Goal: Use online tool/utility: Use online tool/utility

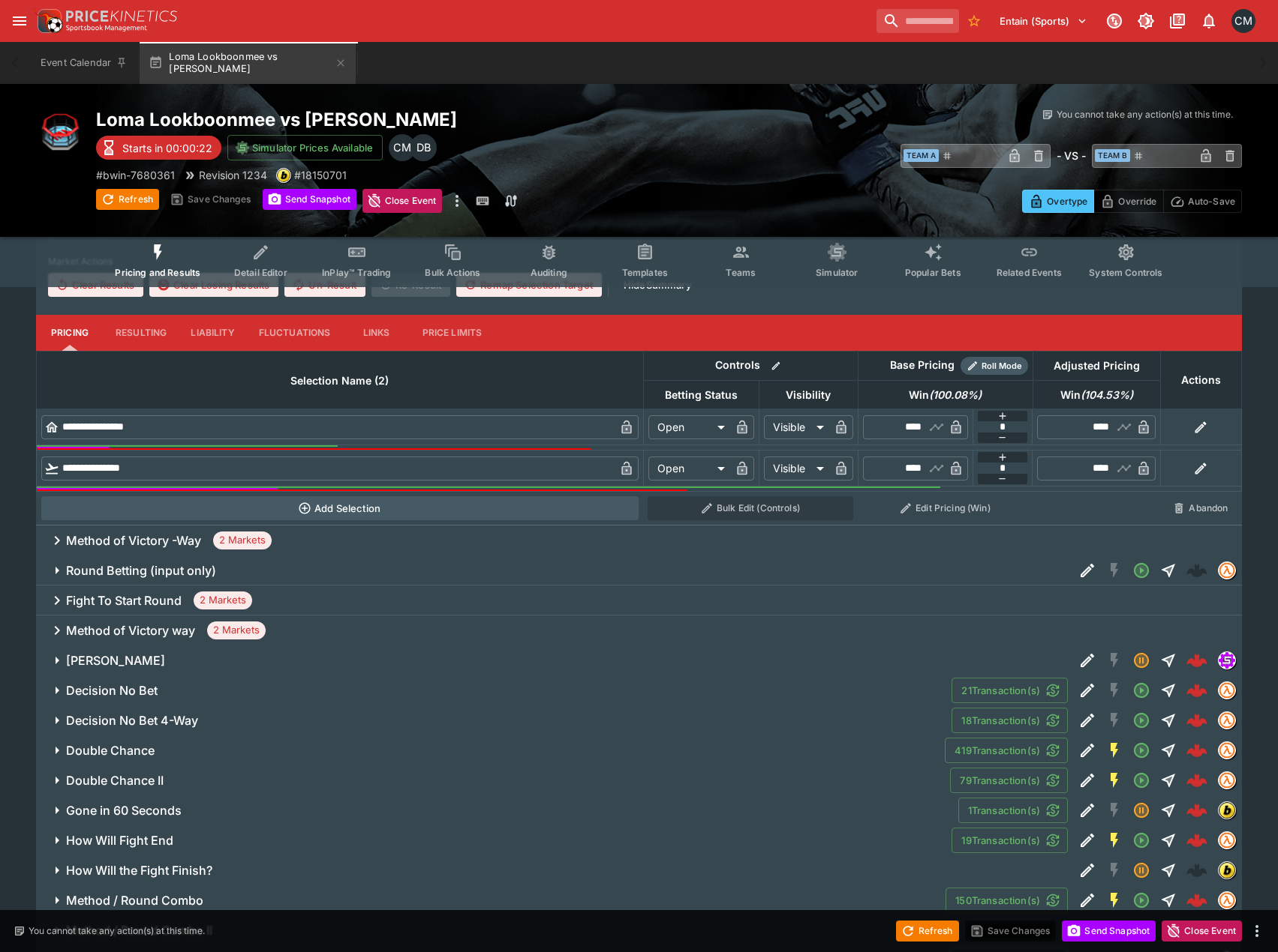
scroll to position [450, 0]
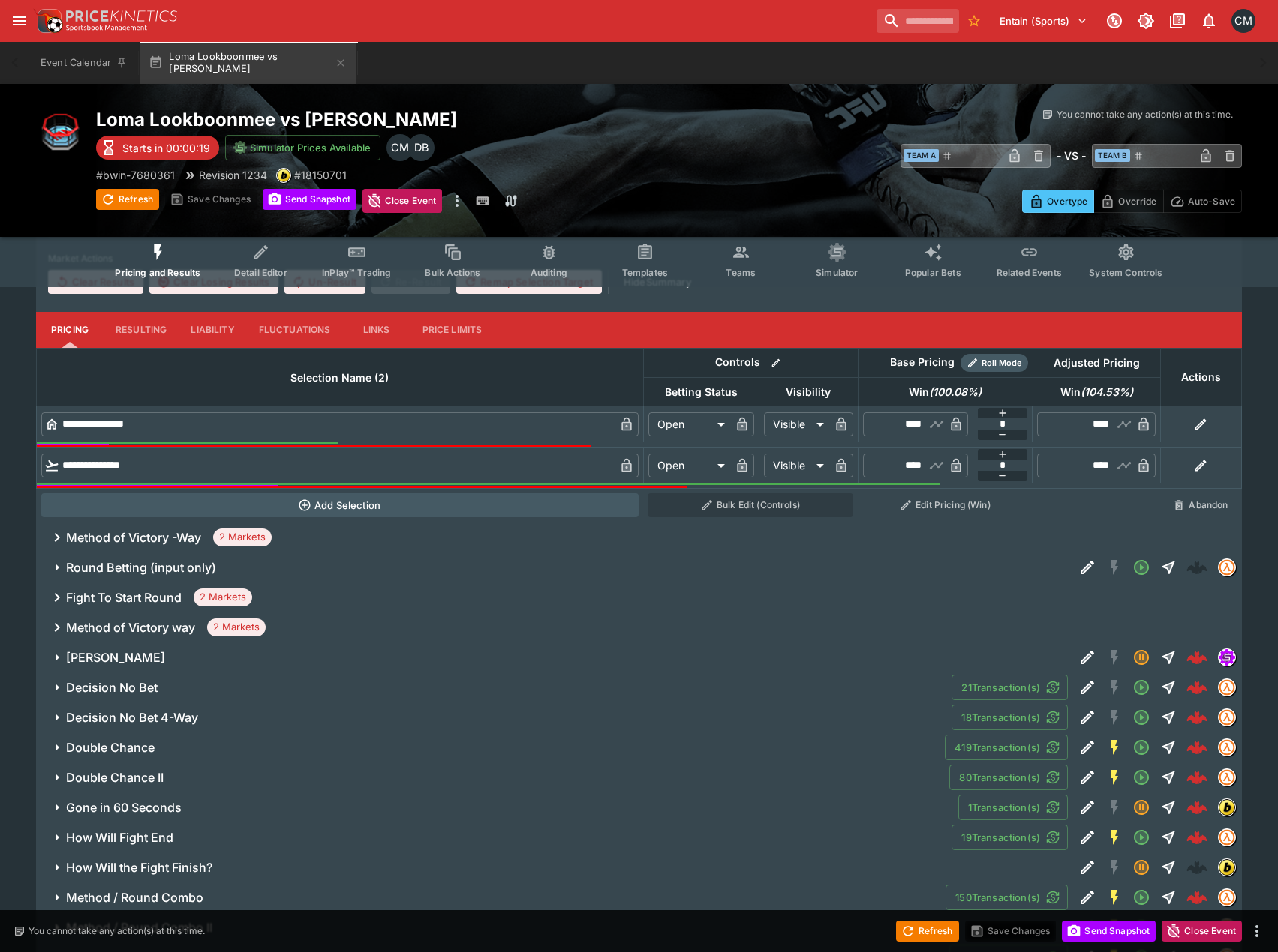
click at [436, 531] on div "Method of Victory -Way 2 Markets" at bounding box center [639, 538] width 1206 height 30
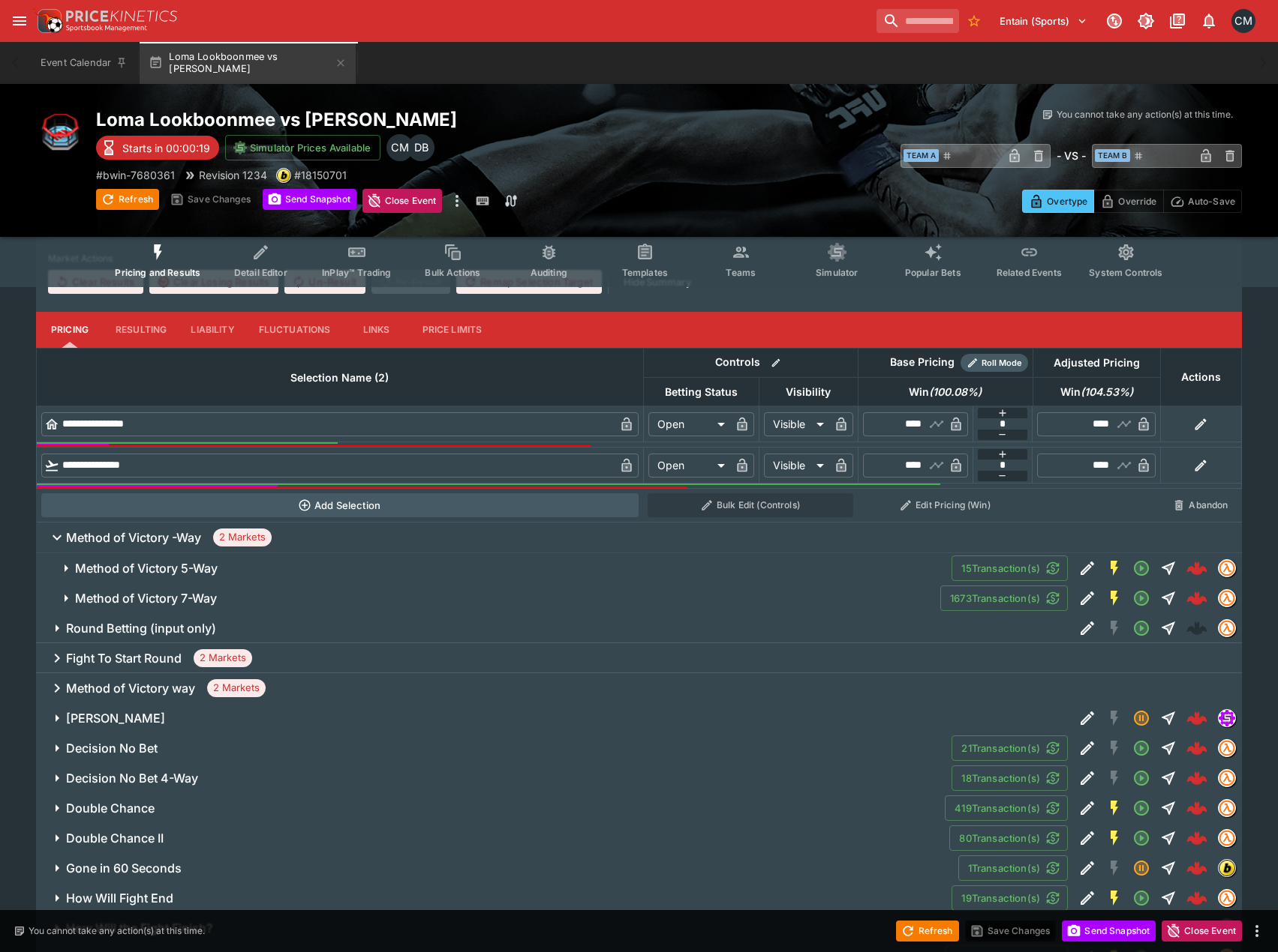
click at [463, 564] on span "Method of Victory 5-Way" at bounding box center [507, 568] width 865 height 16
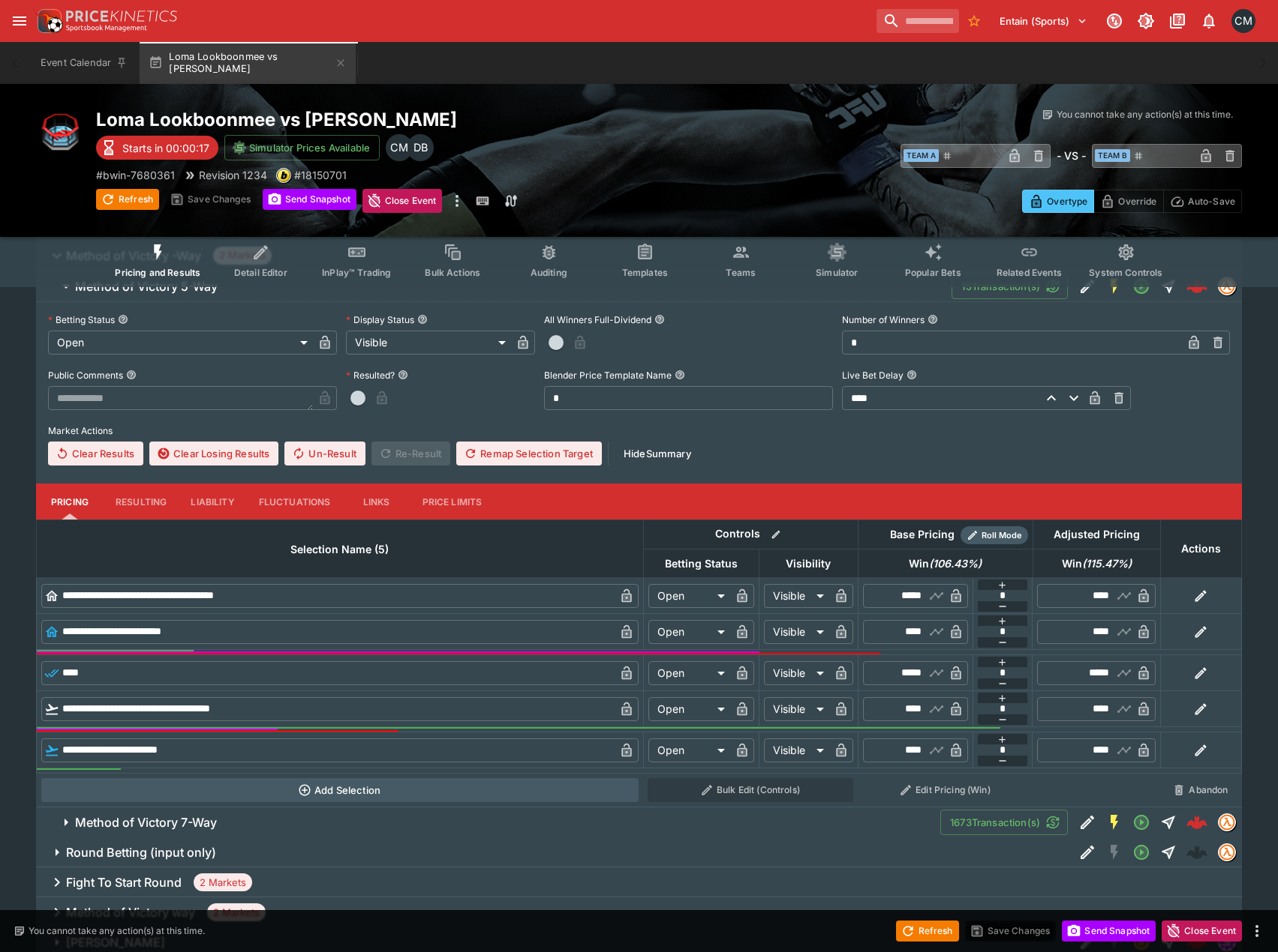
scroll to position [750, 0]
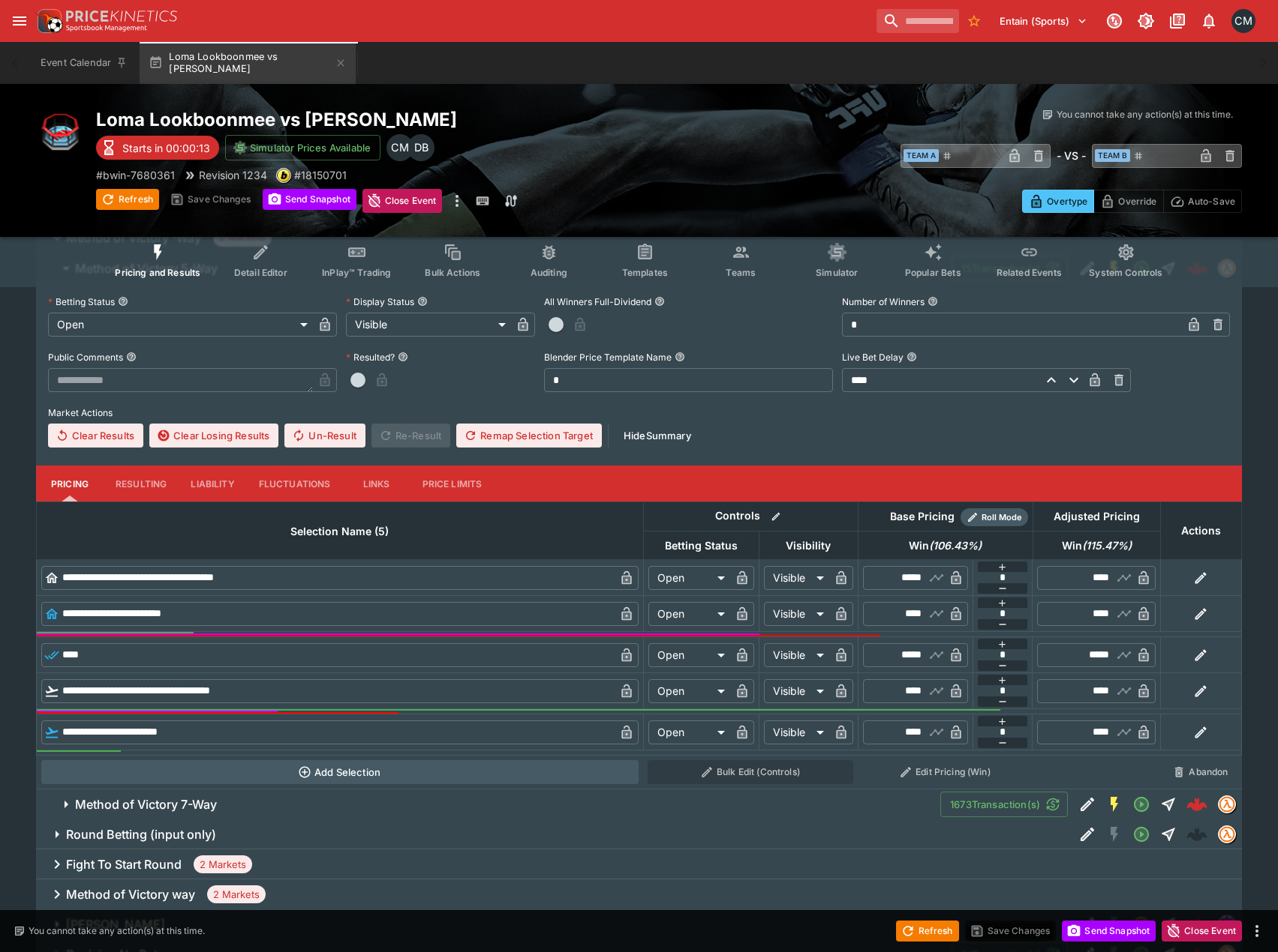
click at [403, 811] on span "Method of Victory 7-Way" at bounding box center [501, 805] width 853 height 16
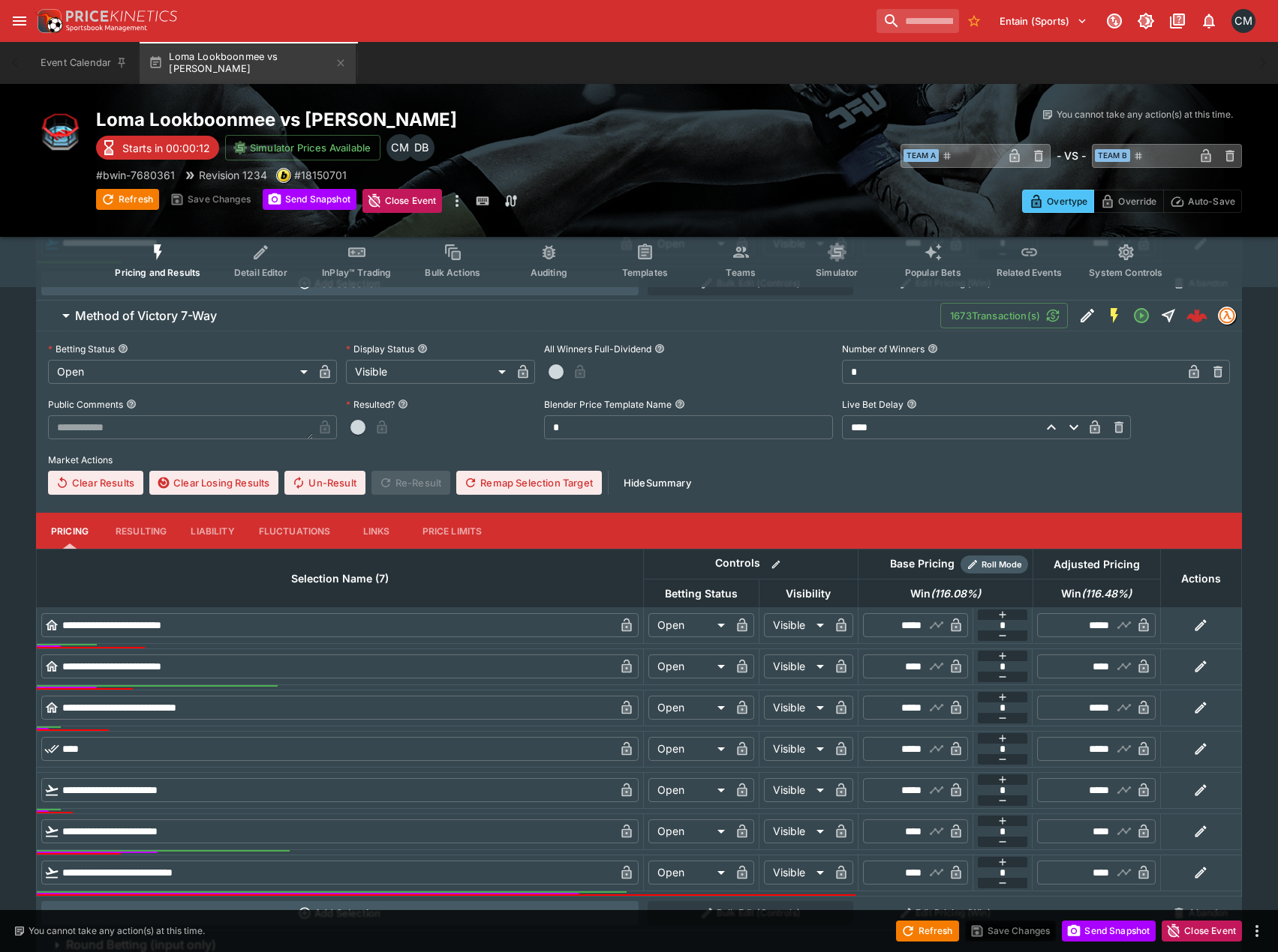
scroll to position [1275, 0]
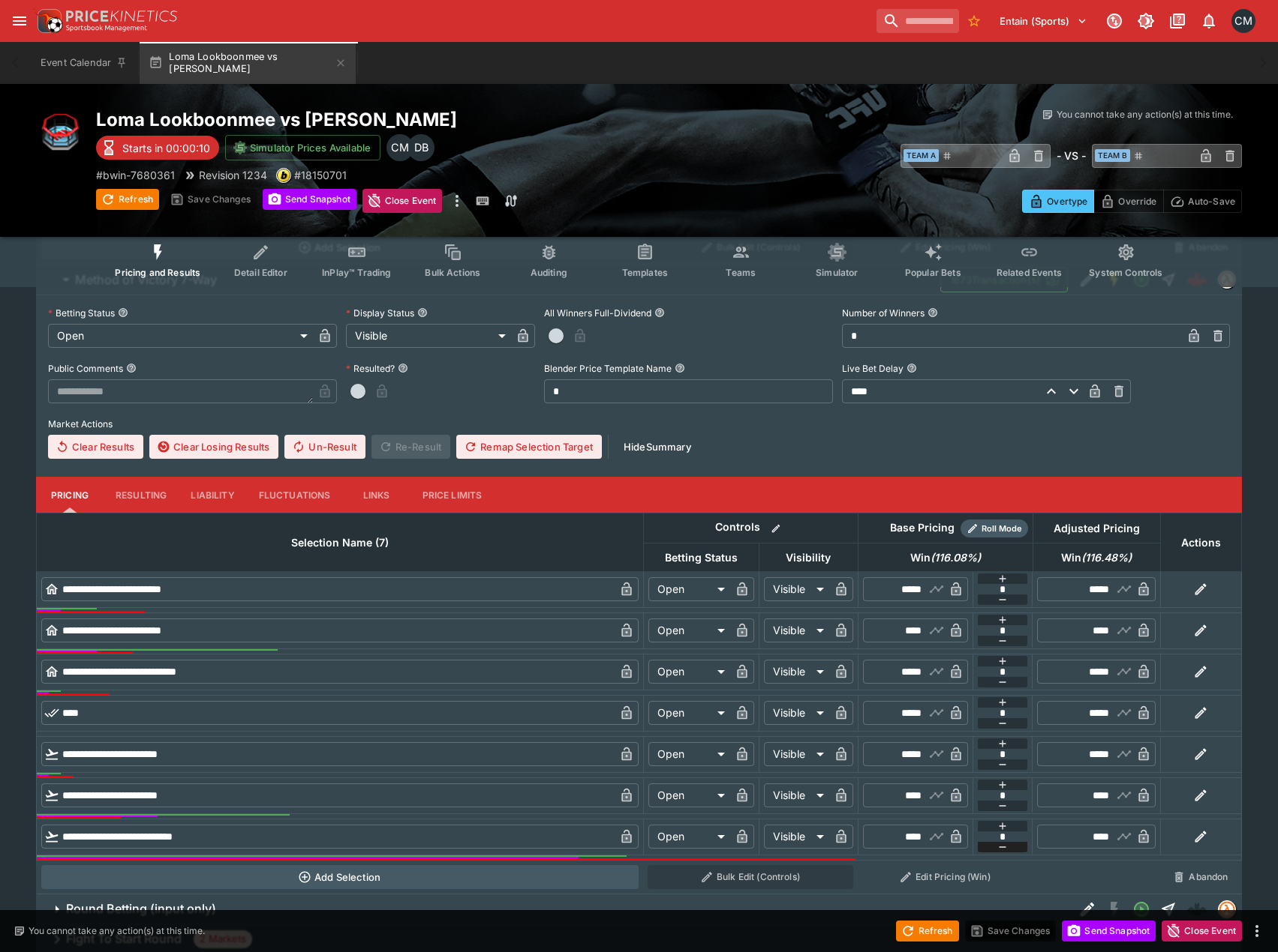
click at [997, 845] on icon "button" at bounding box center [1002, 847] width 12 height 12
type input "**"
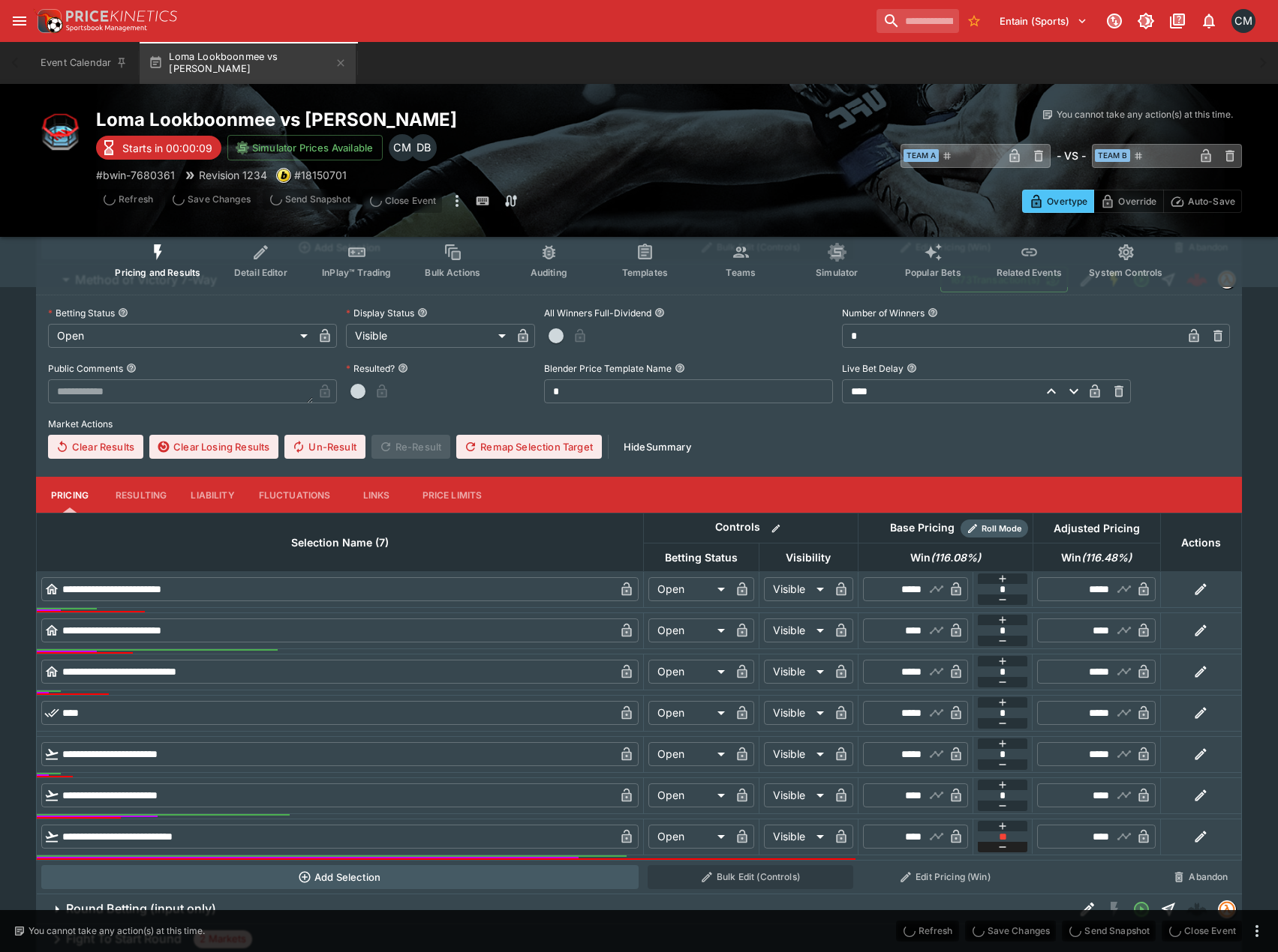
type input "****"
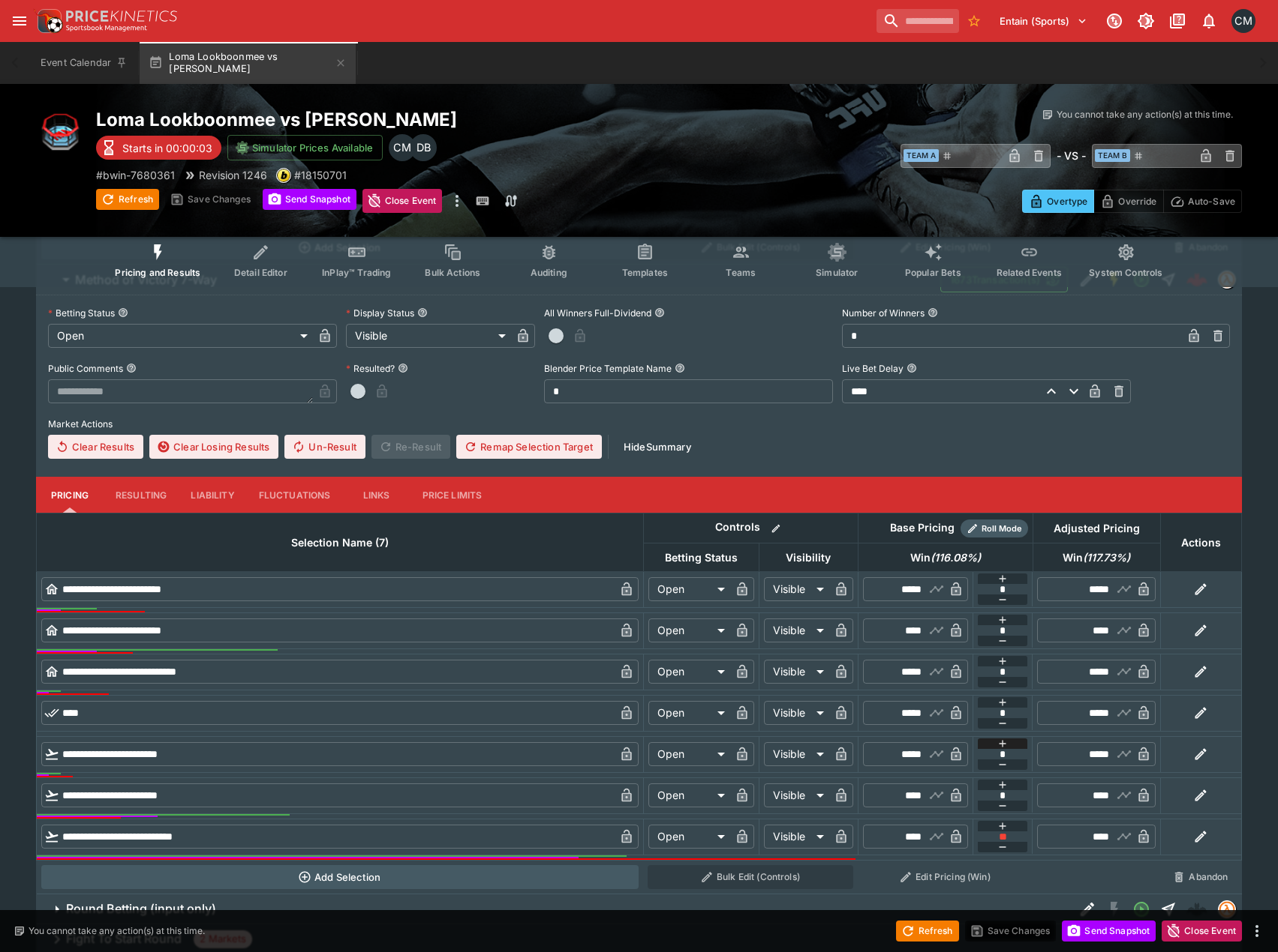
click at [1003, 744] on icon "button" at bounding box center [1002, 743] width 12 height 12
type input "*"
type input "*****"
click at [1006, 740] on icon "button" at bounding box center [1002, 743] width 12 height 12
type input "*"
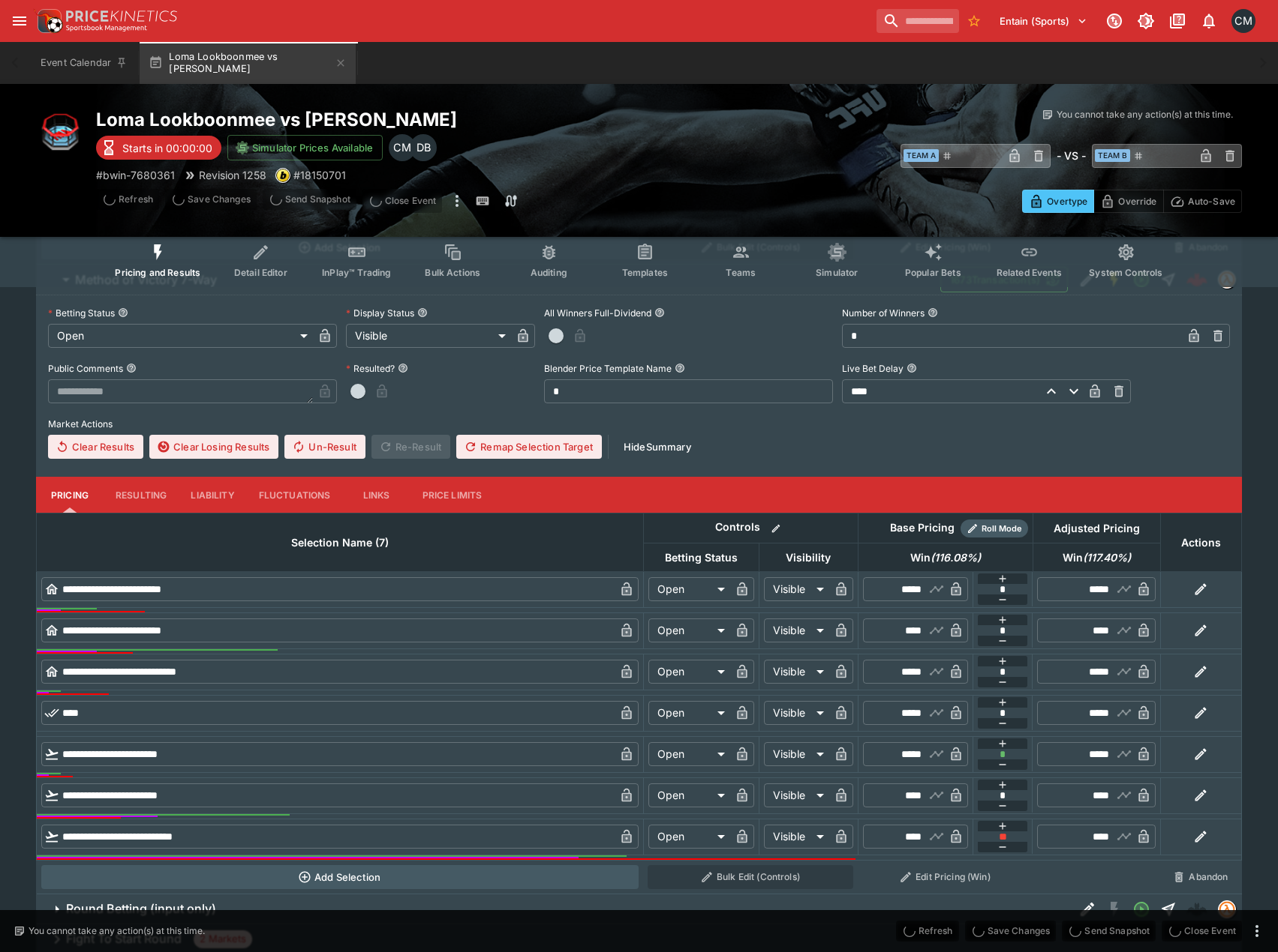
type input "*****"
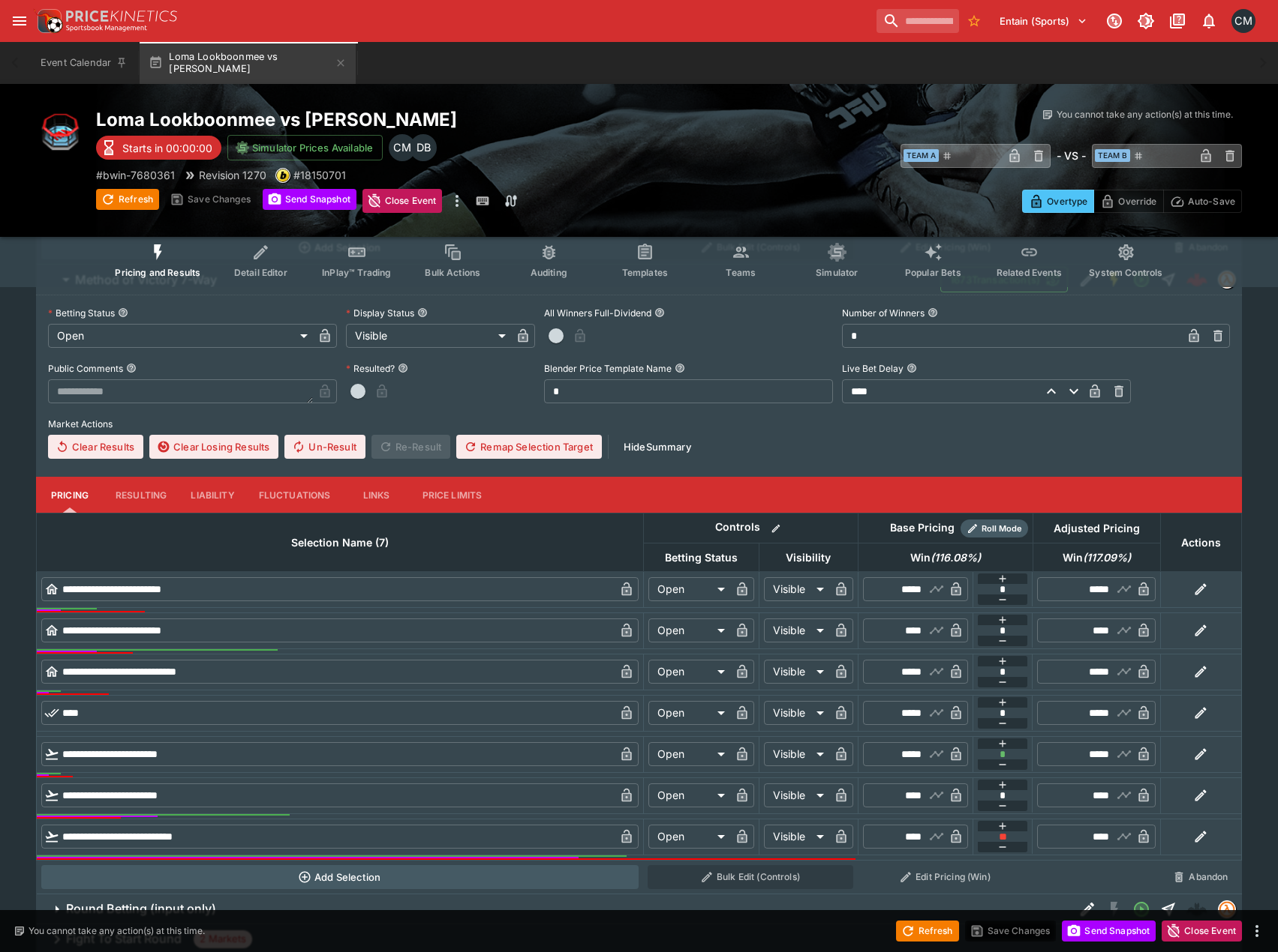
click at [1255, 731] on div "**********" at bounding box center [639, 288] width 1278 height 2533
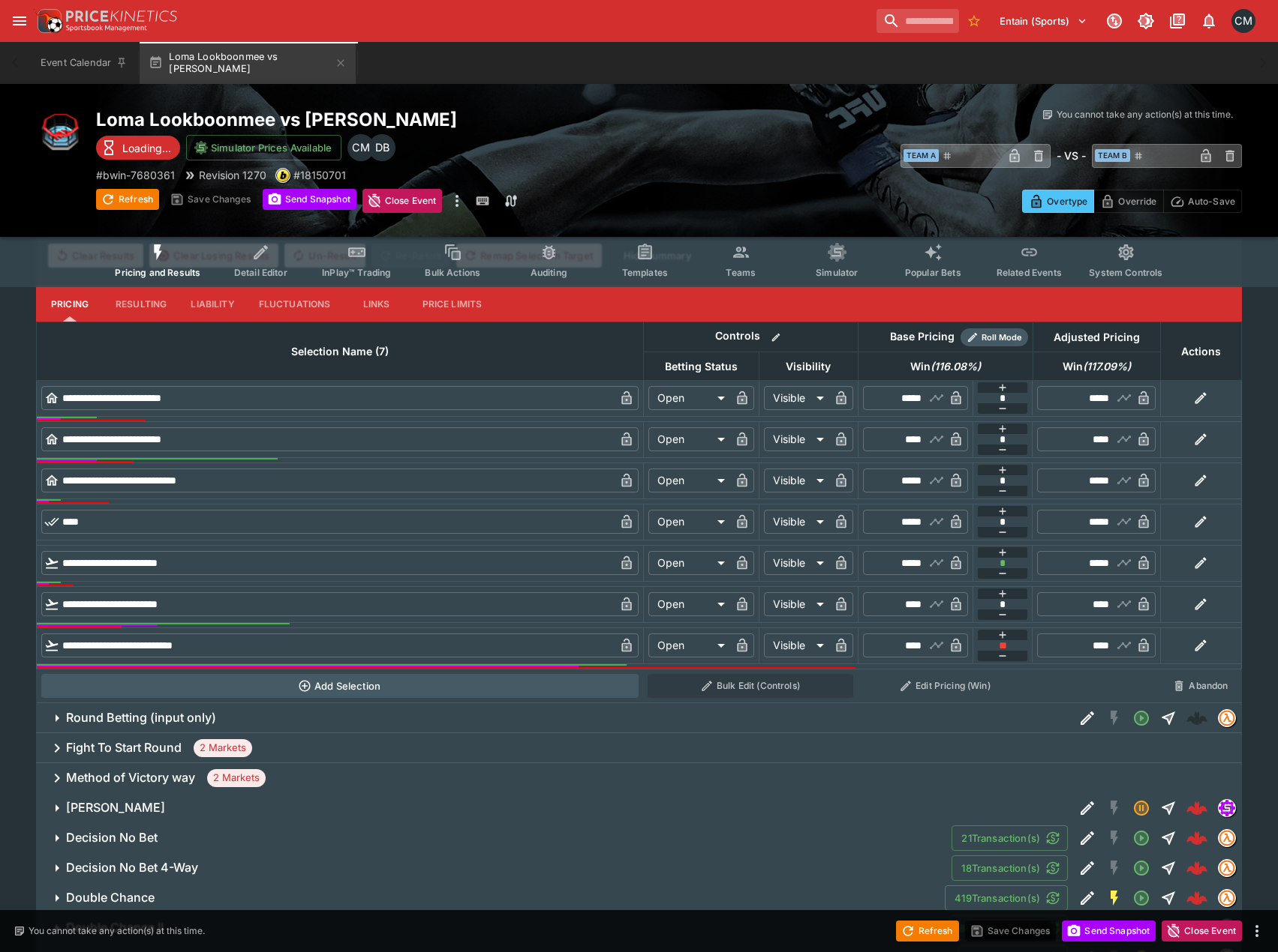
scroll to position [1500, 0]
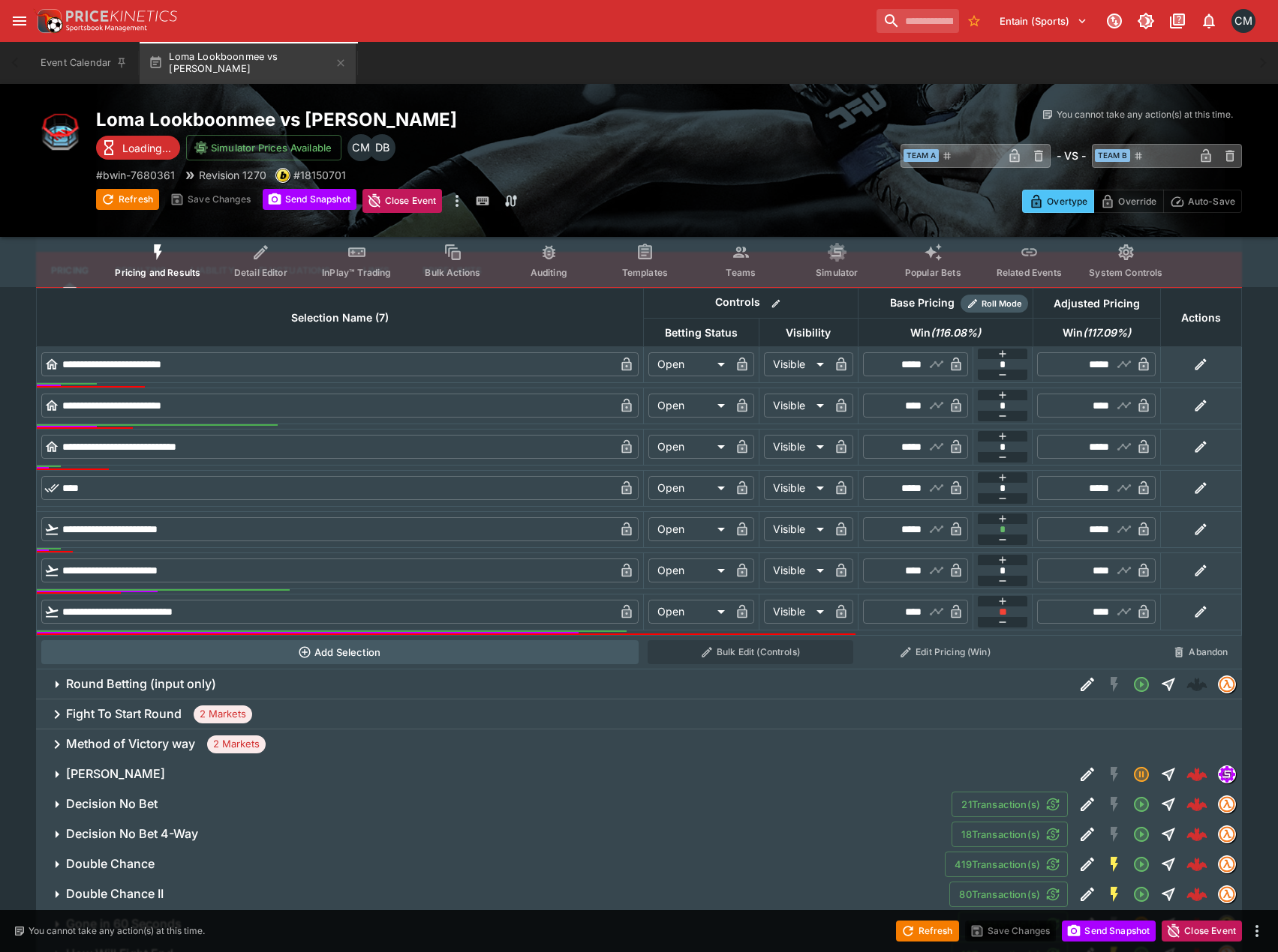
click at [451, 734] on div "Method of Victory way 2 Markets" at bounding box center [639, 744] width 1206 height 30
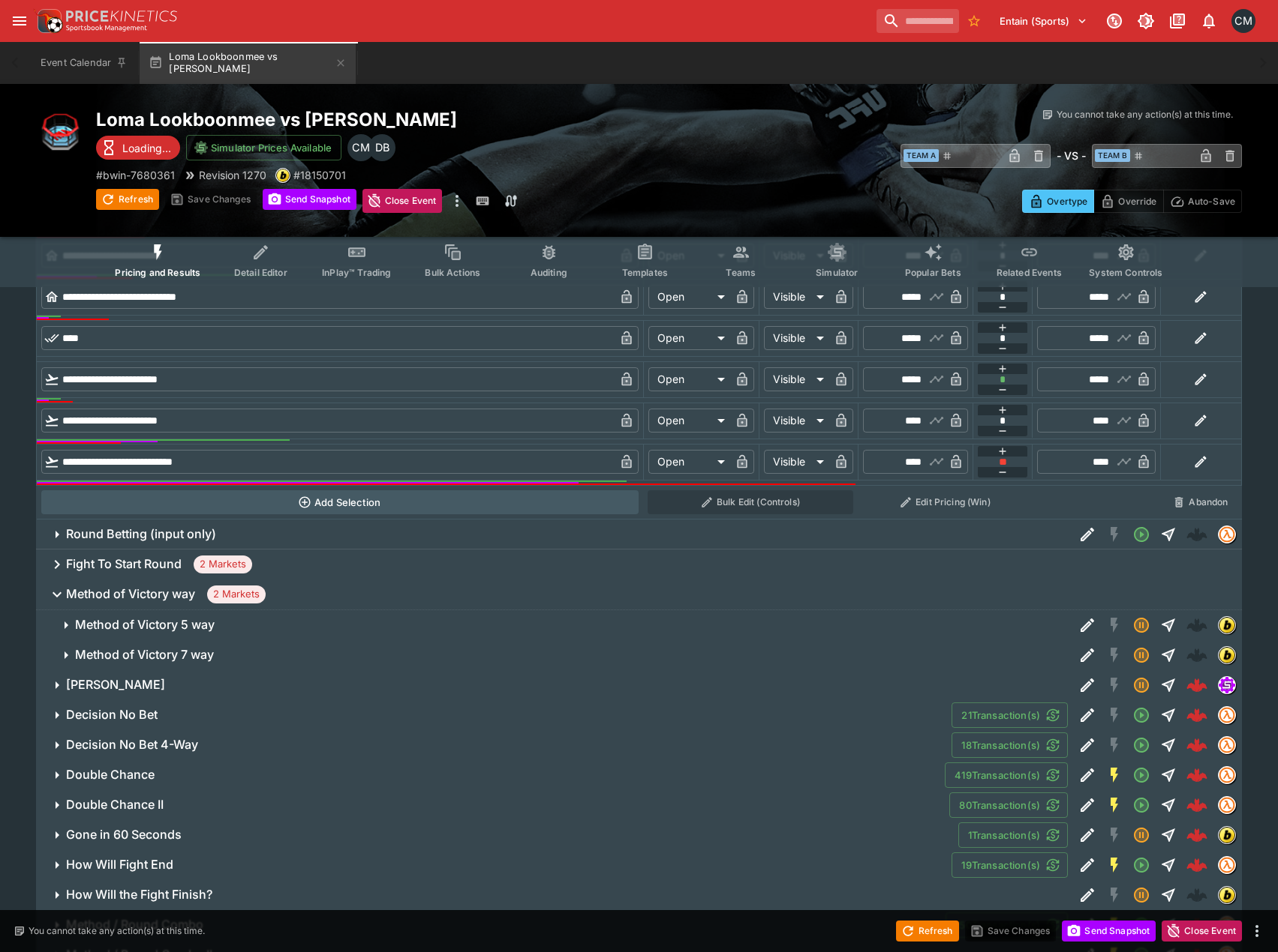
click at [441, 657] on span "Method of Victory 7 way" at bounding box center [568, 655] width 986 height 16
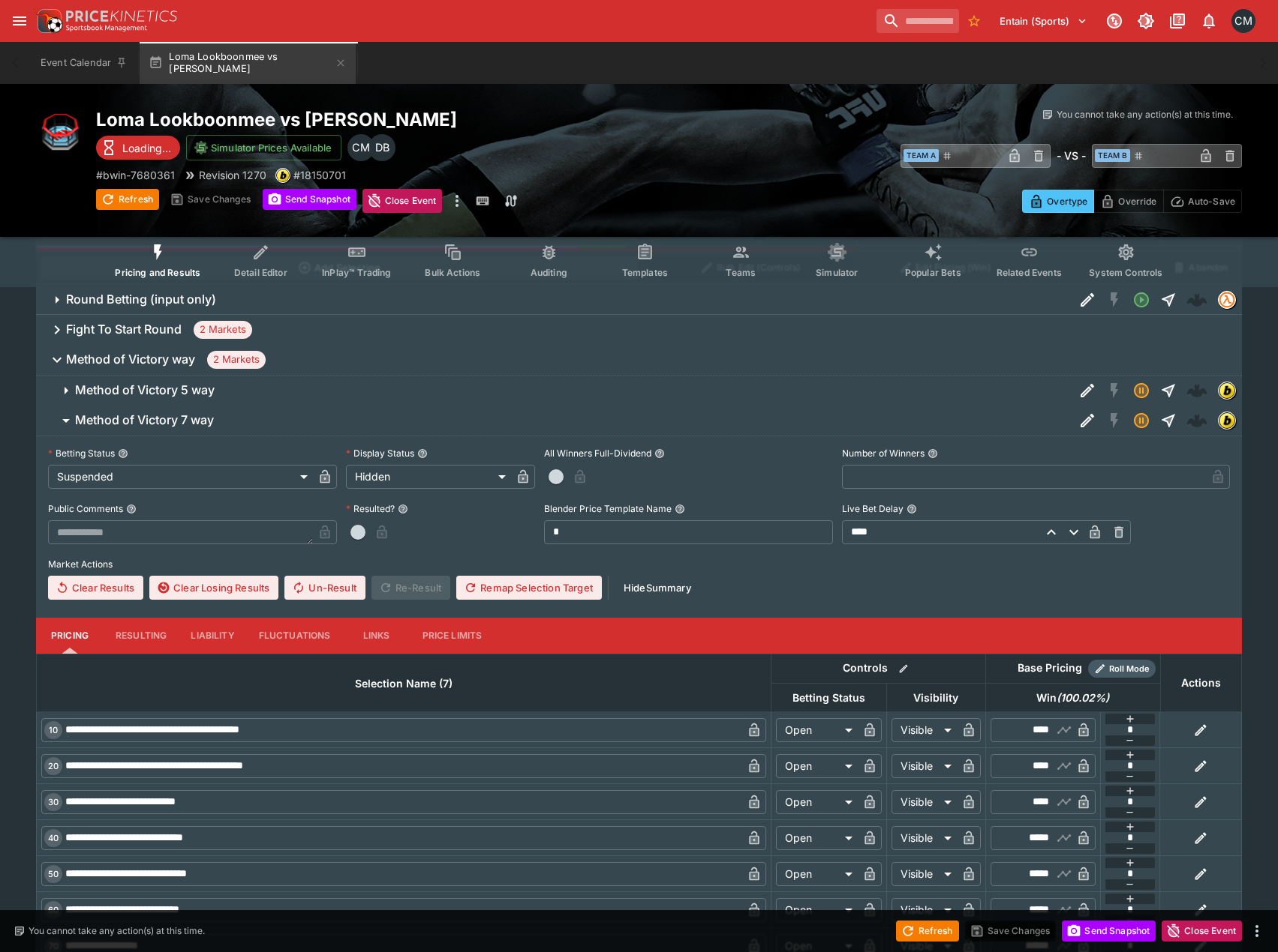
scroll to position [1875, 0]
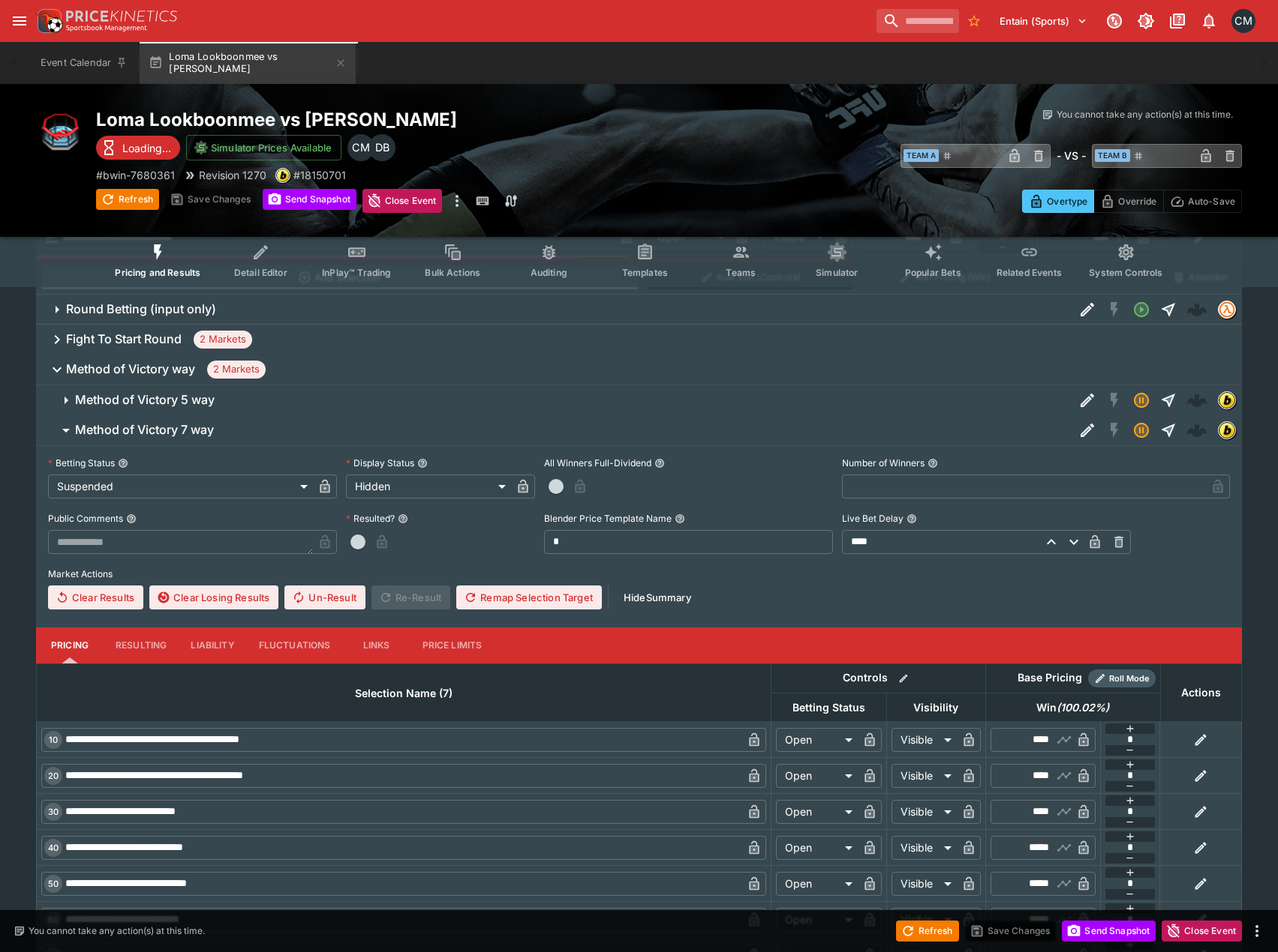
click at [166, 372] on h6 "Method of Victory way" at bounding box center [130, 369] width 129 height 16
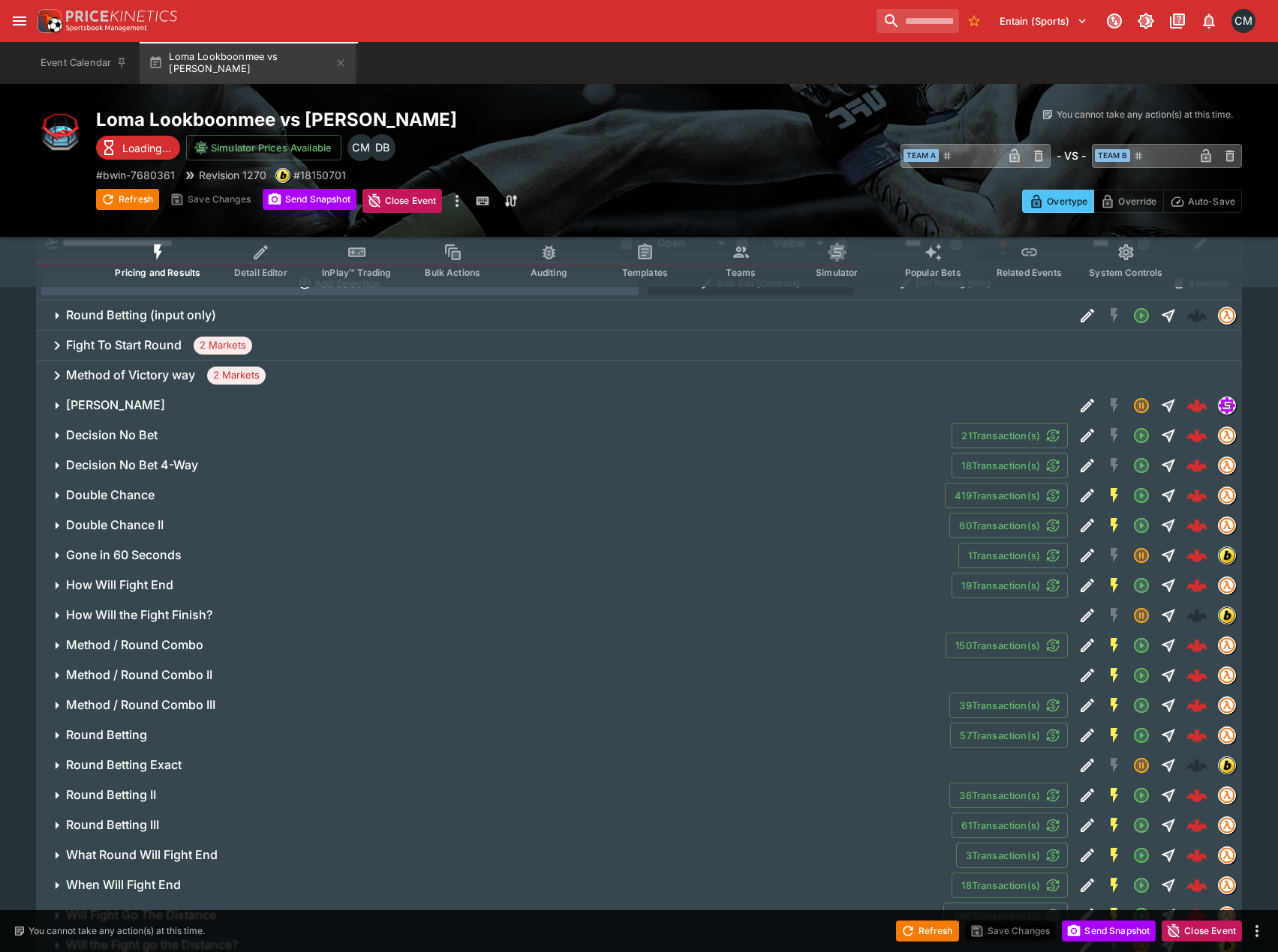
scroll to position [1779, 0]
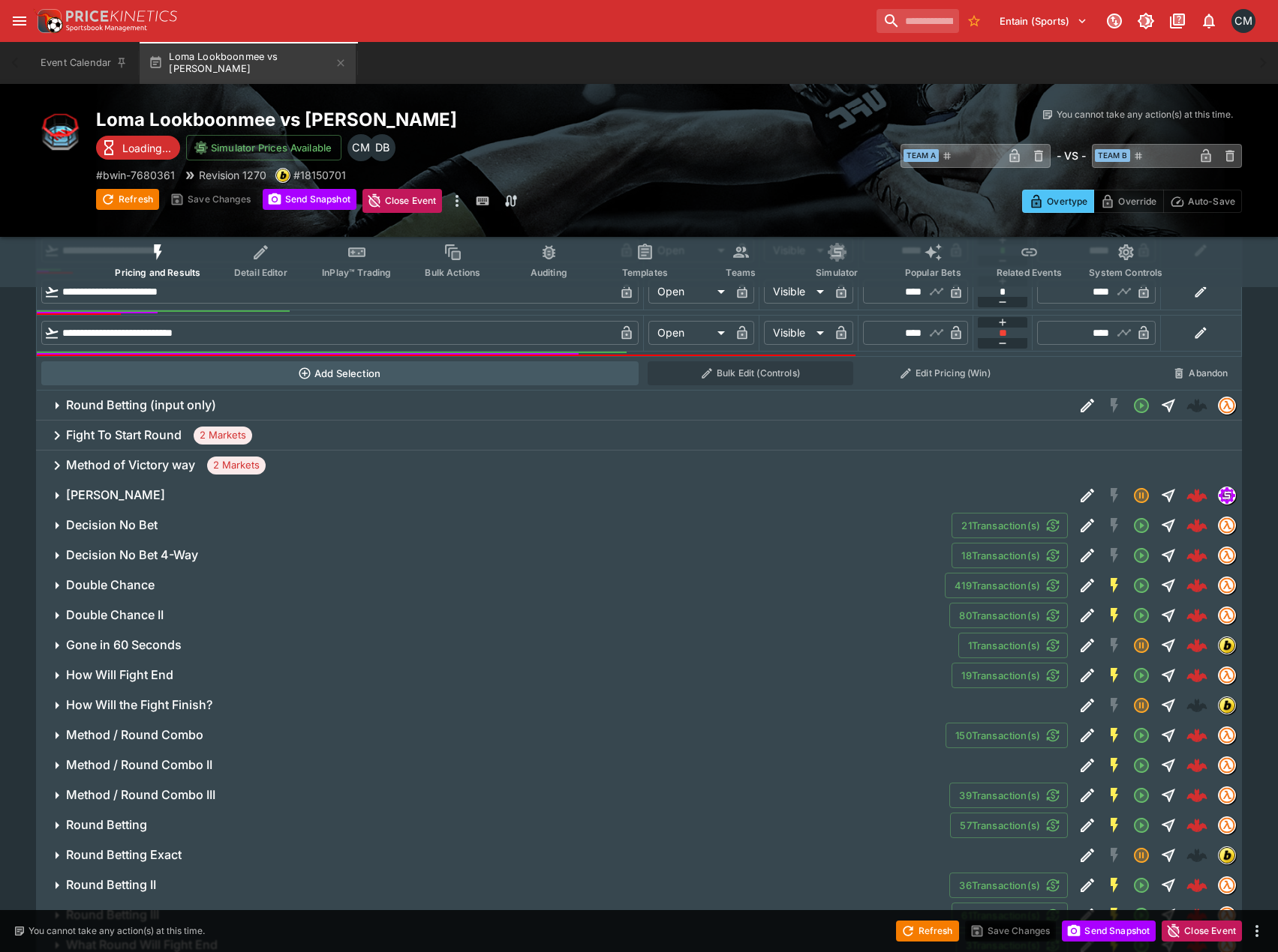
click at [346, 669] on span "How Will Fight End" at bounding box center [502, 675] width 874 height 16
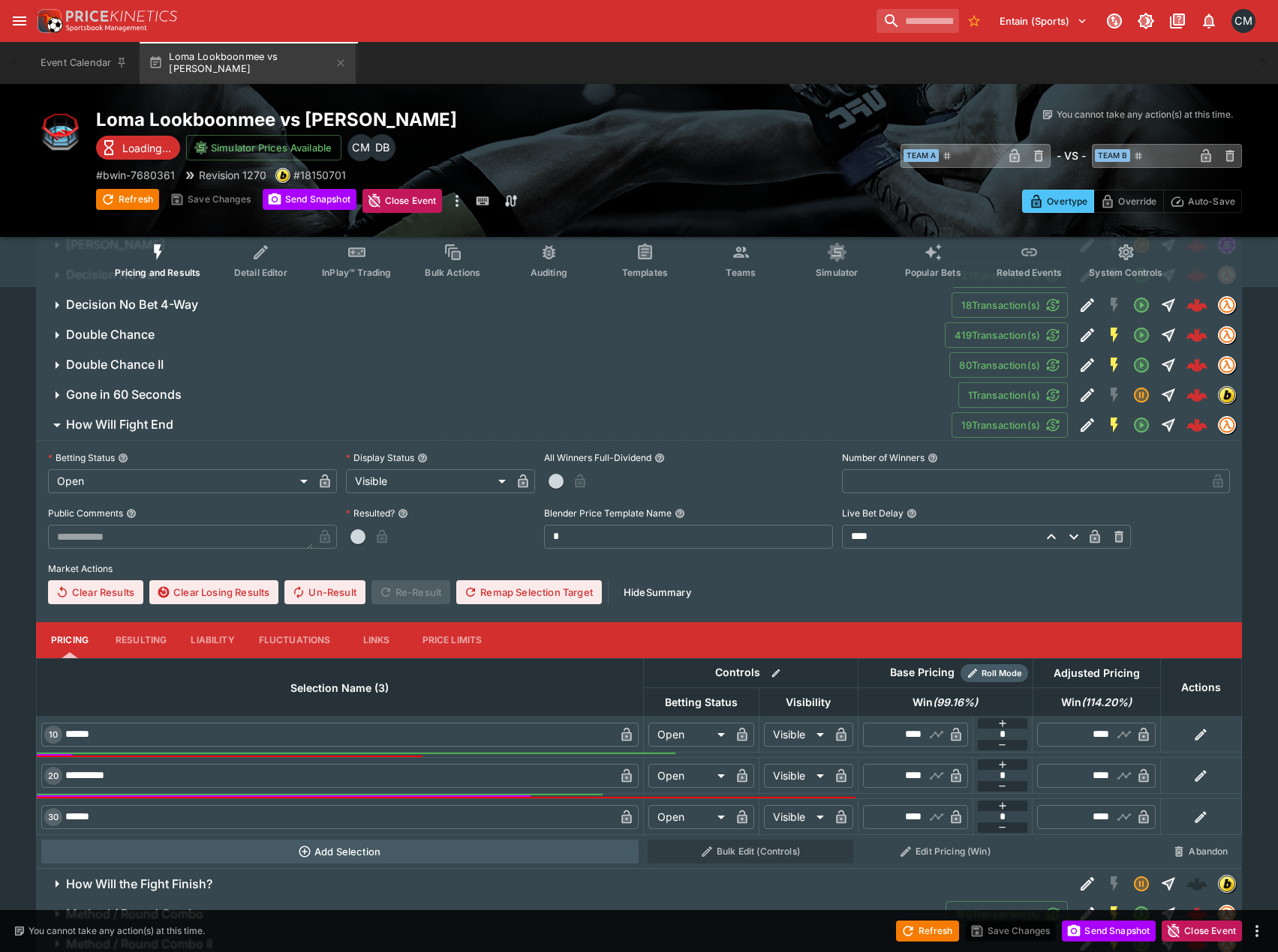
scroll to position [2004, 0]
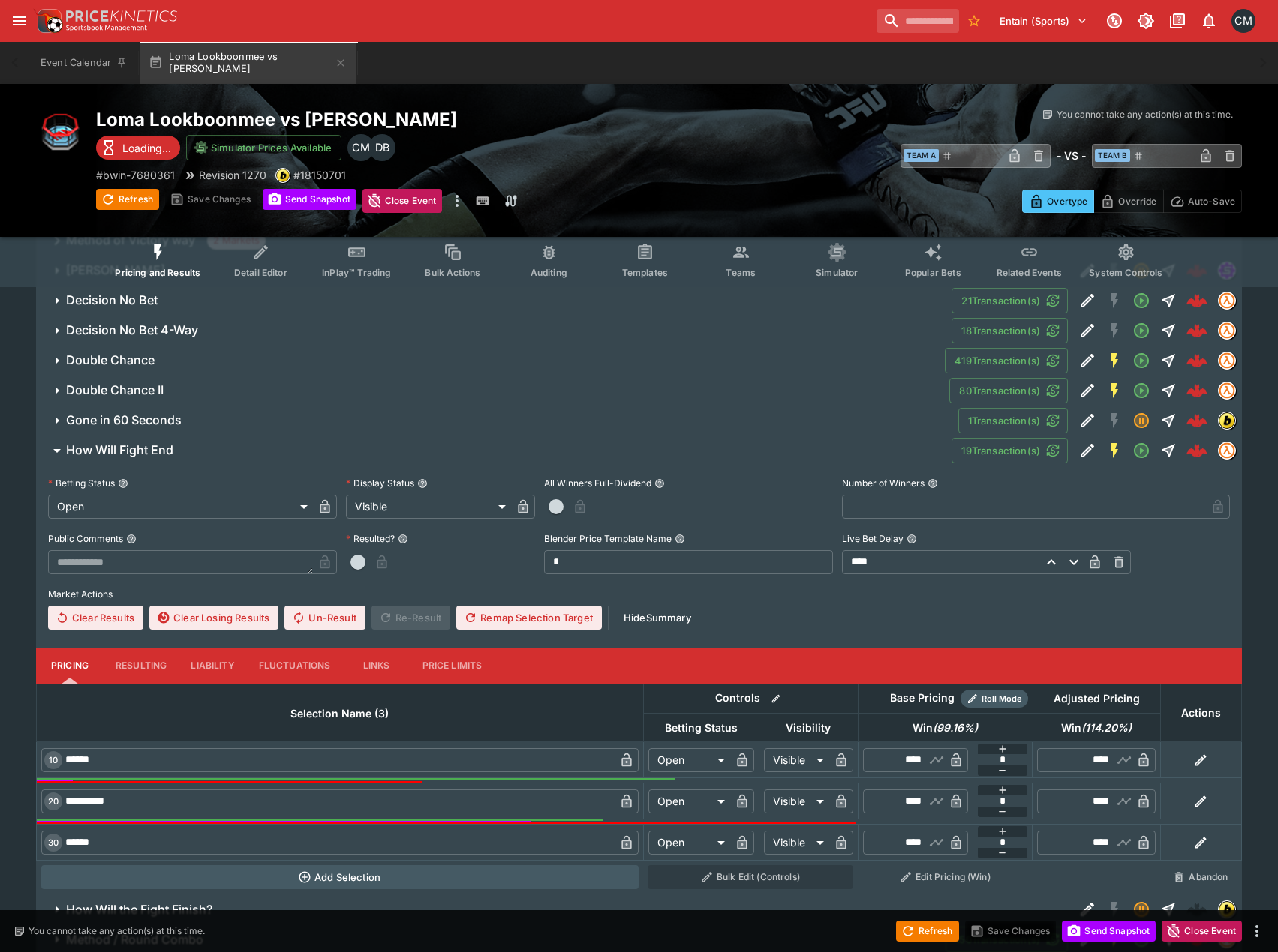
click at [328, 448] on span "How Will Fight End" at bounding box center [502, 450] width 874 height 16
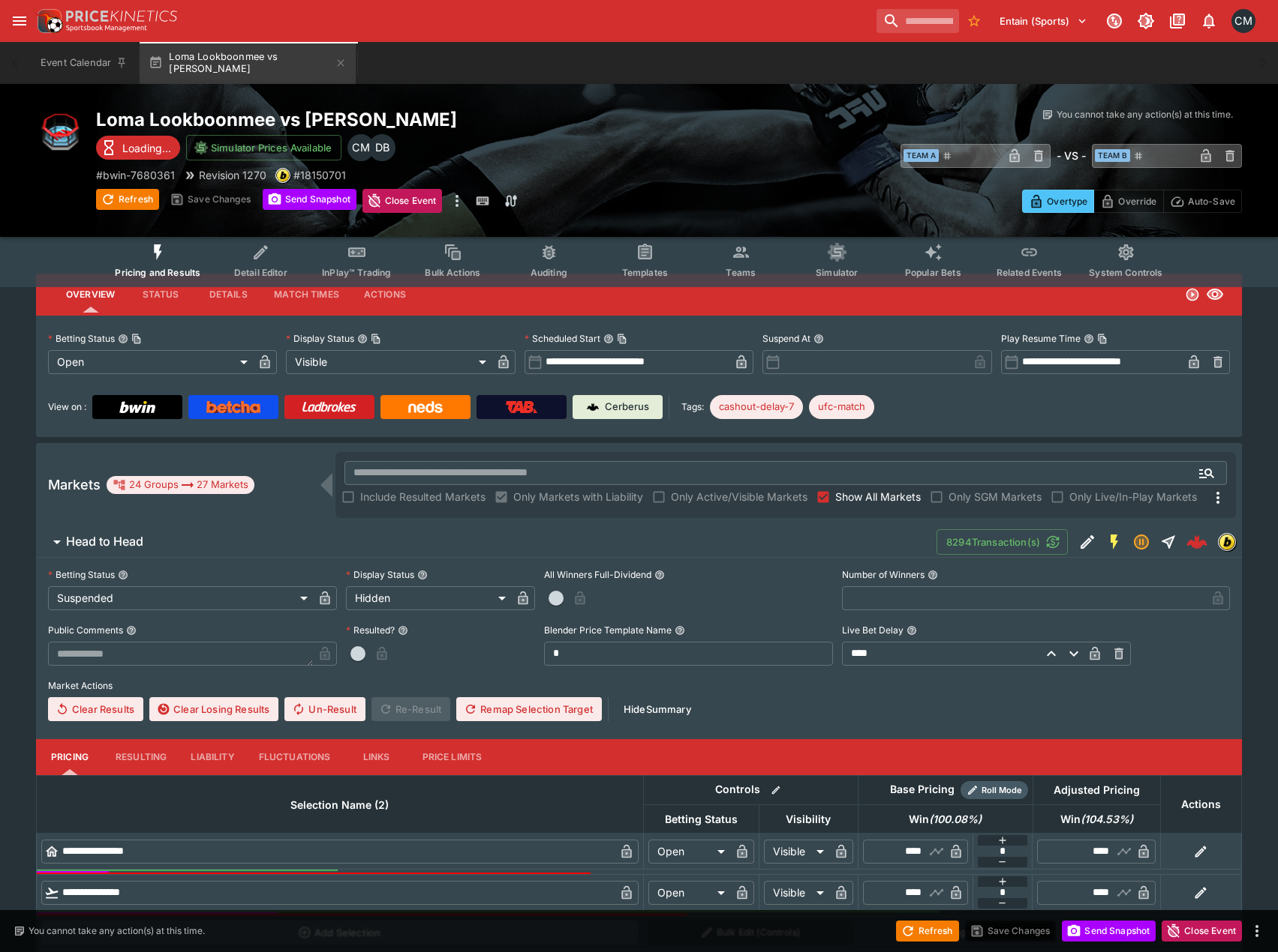
scroll to position [0, 0]
